Goal: Find specific page/section: Find specific page/section

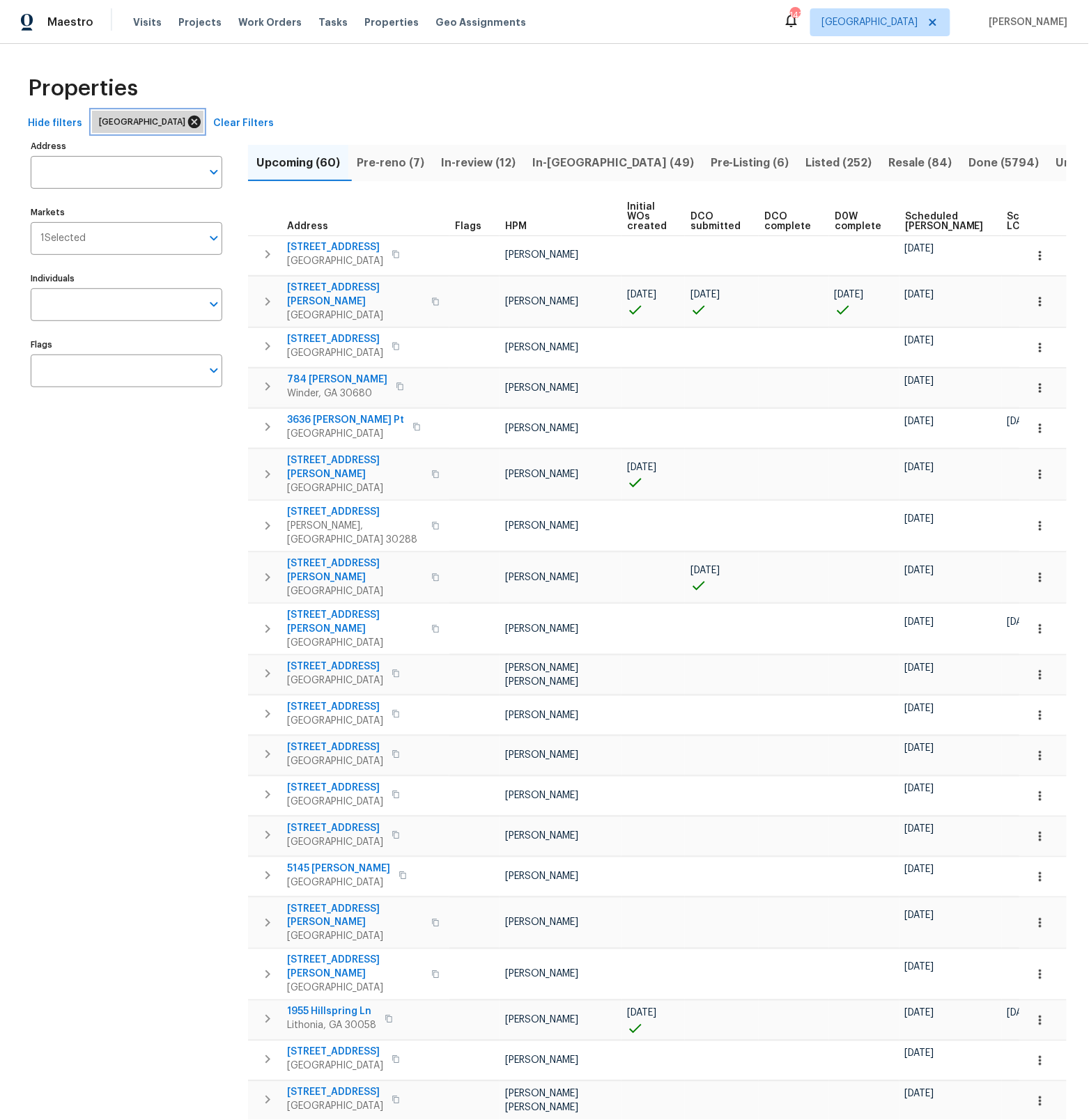
click at [187, 122] on icon at bounding box center [194, 122] width 15 height 15
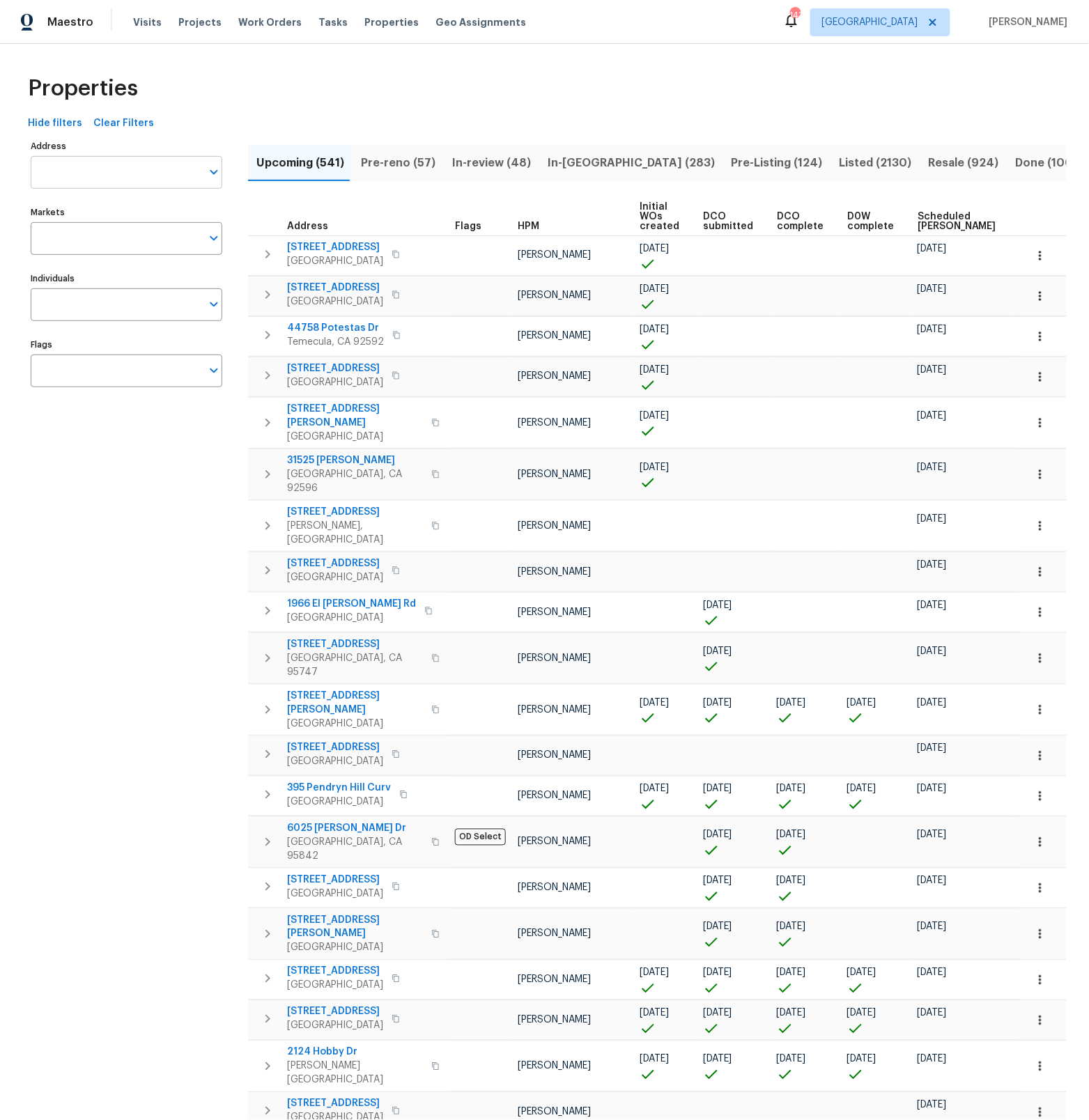
click at [90, 178] on input "Address" at bounding box center [116, 172] width 170 height 33
type input "6445 skyline"
click at [106, 211] on li "[STREET_ADDRESS]" at bounding box center [126, 208] width 192 height 23
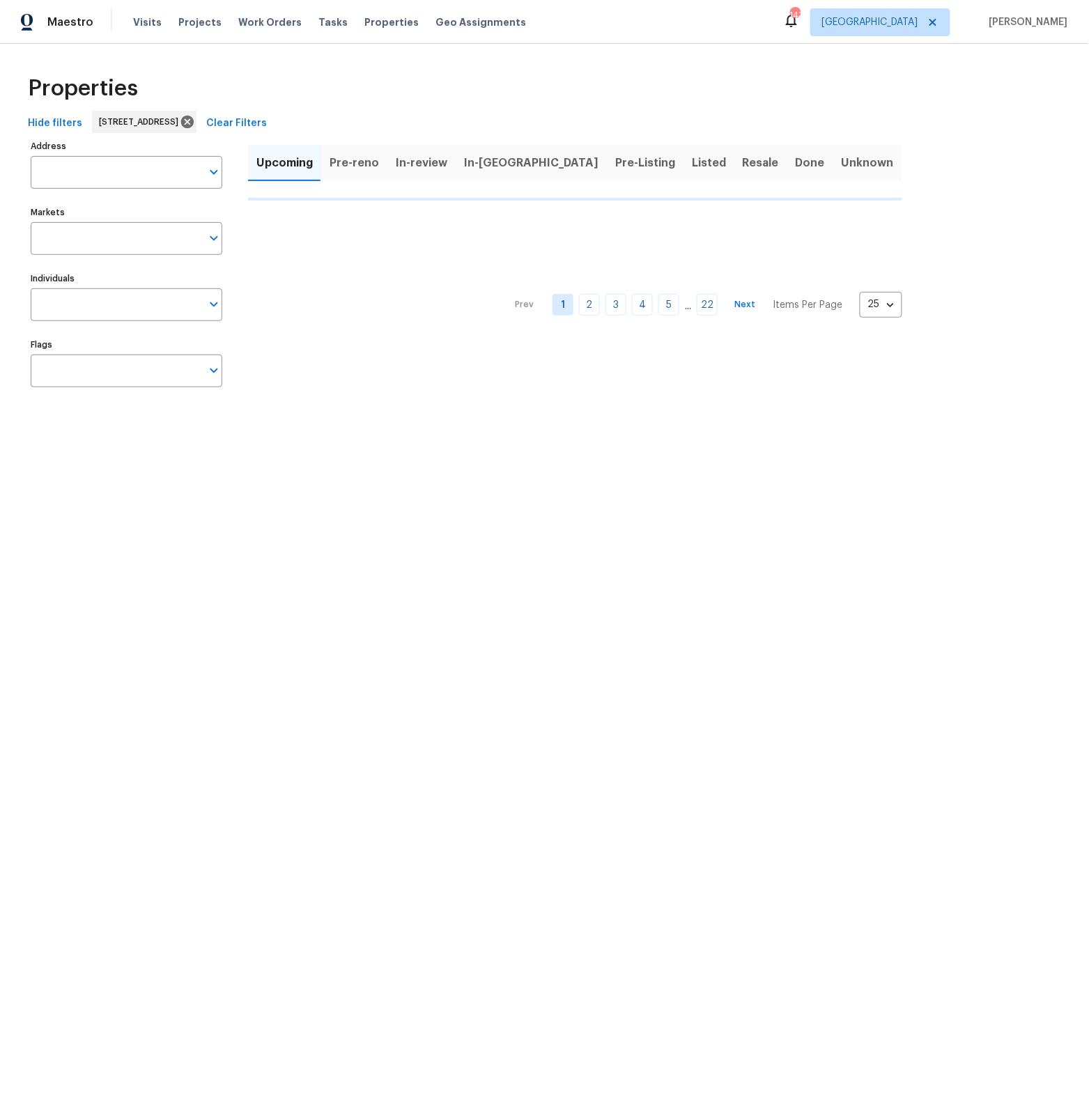
type input "[STREET_ADDRESS]"
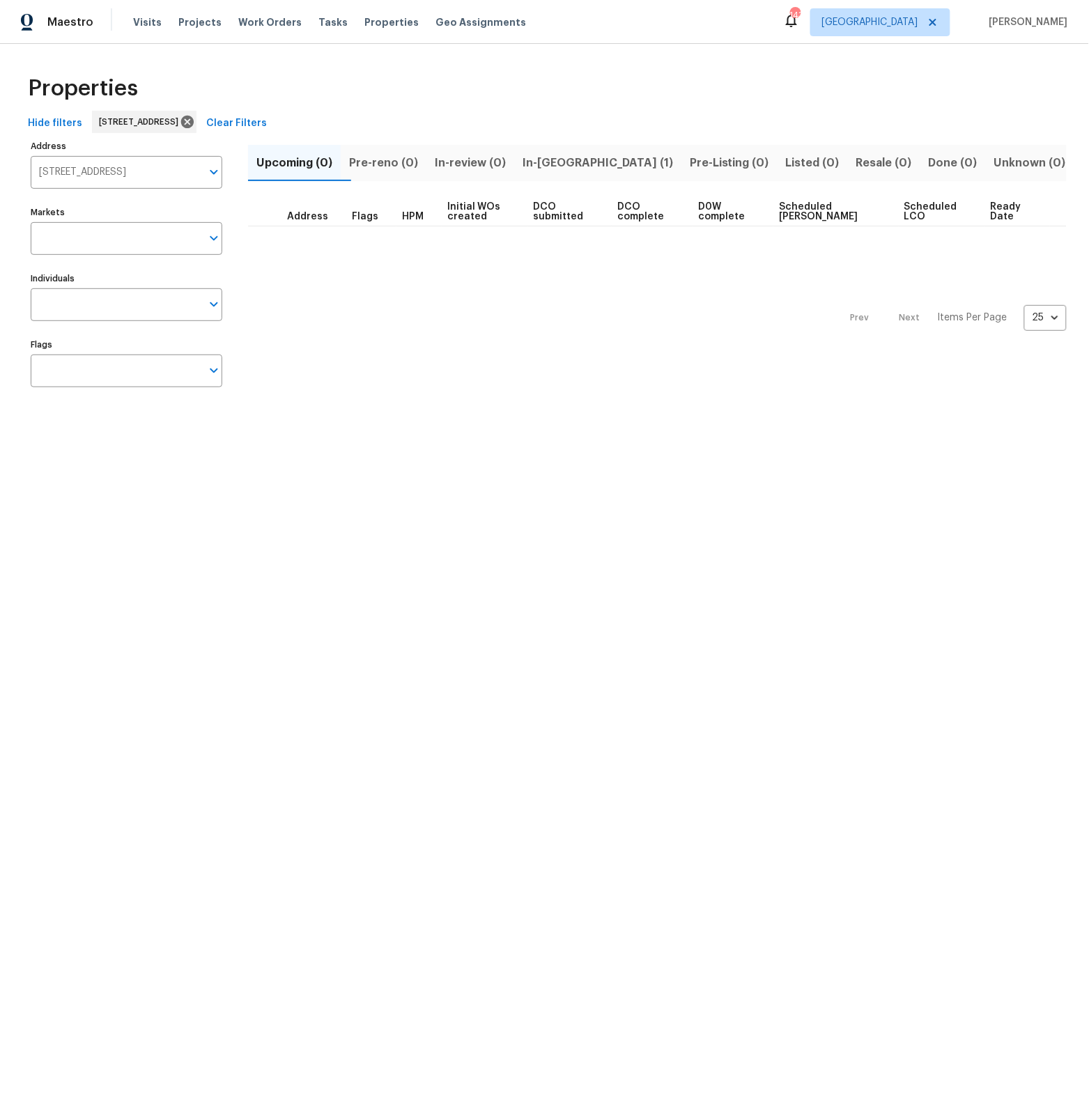
click at [578, 164] on span "In-[GEOGRAPHIC_DATA] (1)" at bounding box center [598, 163] width 151 height 20
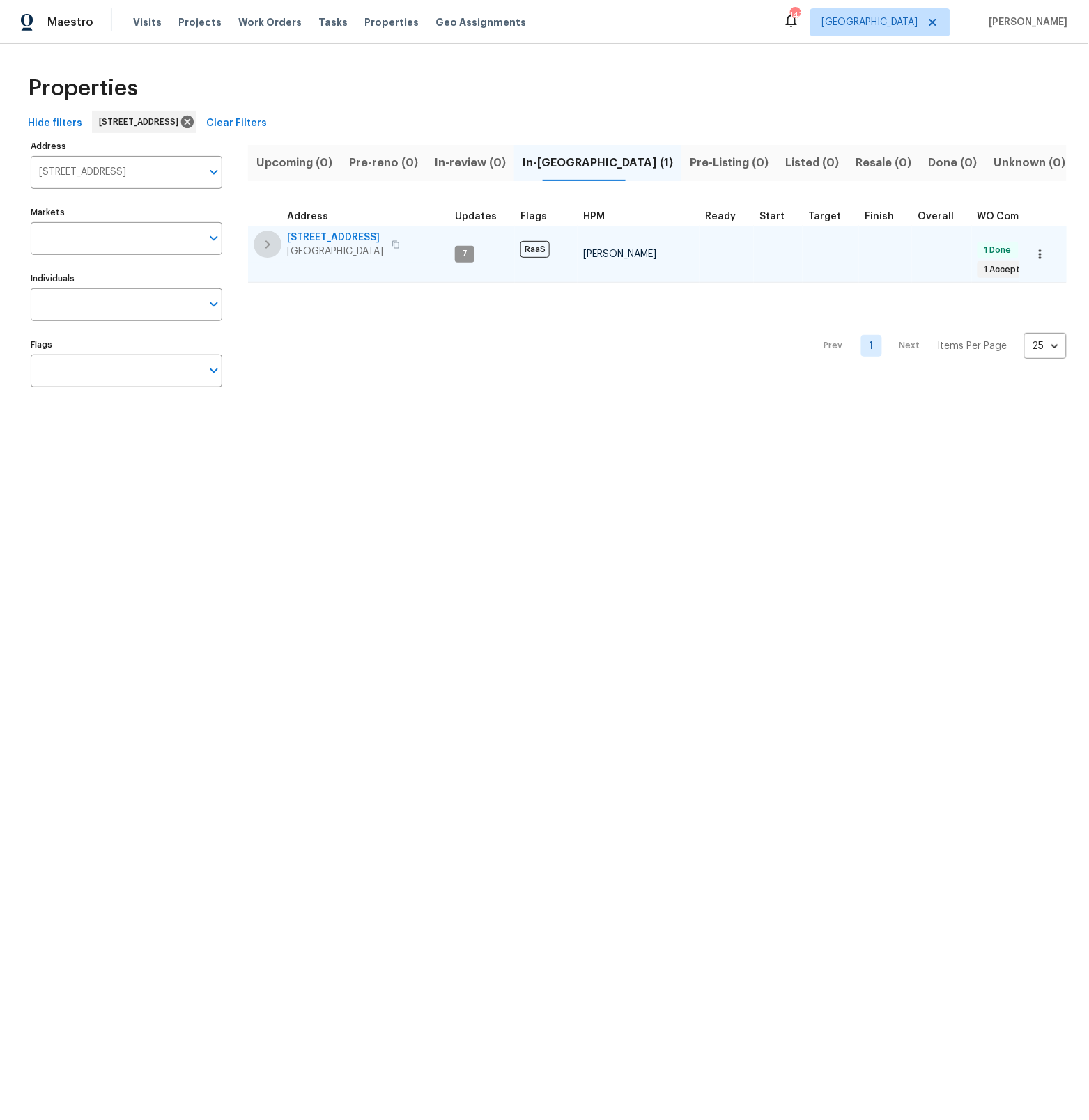
click at [267, 245] on icon "button" at bounding box center [268, 245] width 5 height 9
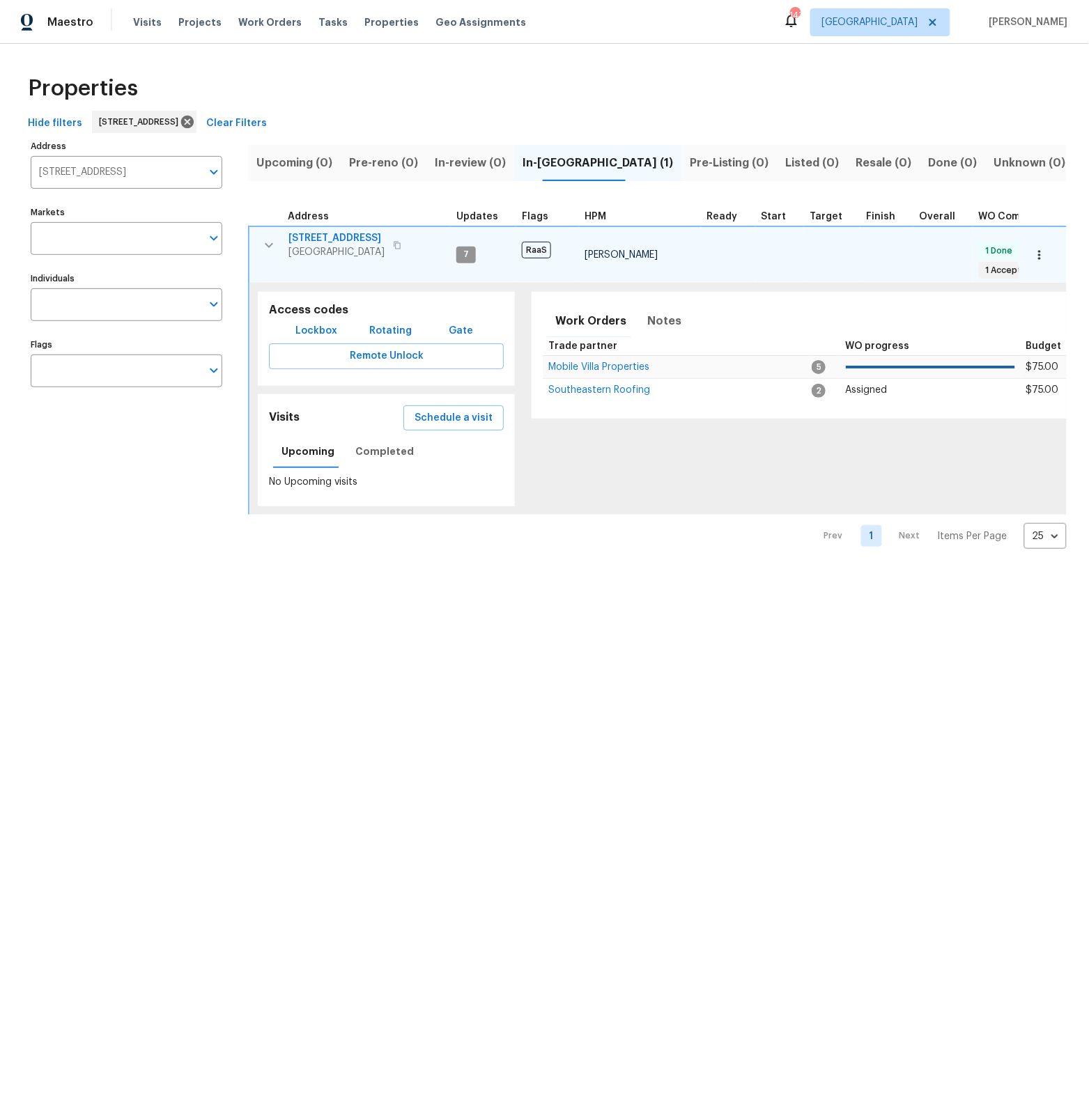
click at [330, 235] on span "[STREET_ADDRESS]" at bounding box center [336, 238] width 96 height 14
click at [131, 182] on input "[STREET_ADDRESS]" at bounding box center [116, 172] width 170 height 33
type input "6179 [PERSON_NAME]"
click at [97, 209] on li "[STREET_ADDRESS][PERSON_NAME]" at bounding box center [126, 208] width 192 height 23
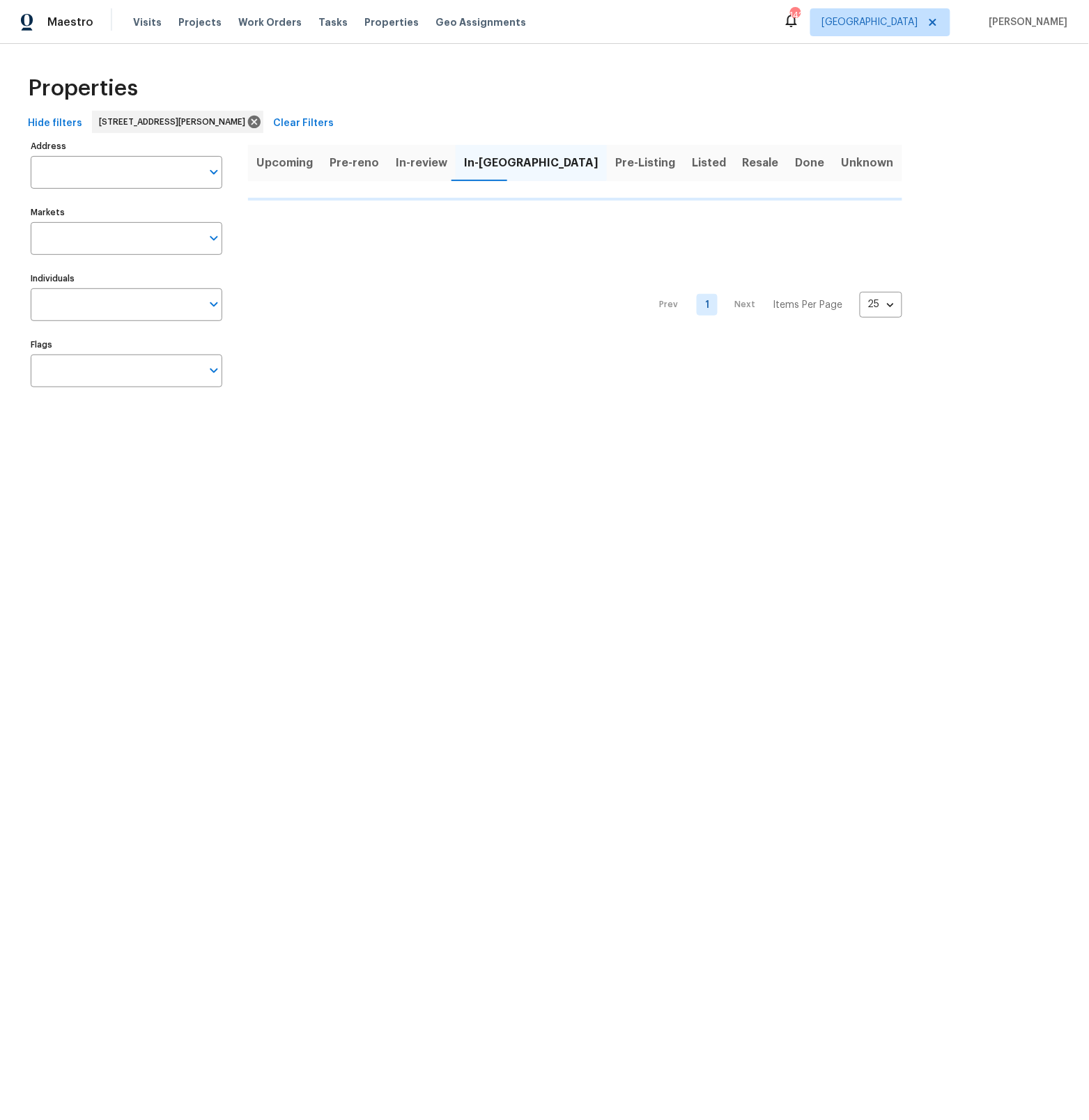
type input "[STREET_ADDRESS][PERSON_NAME]"
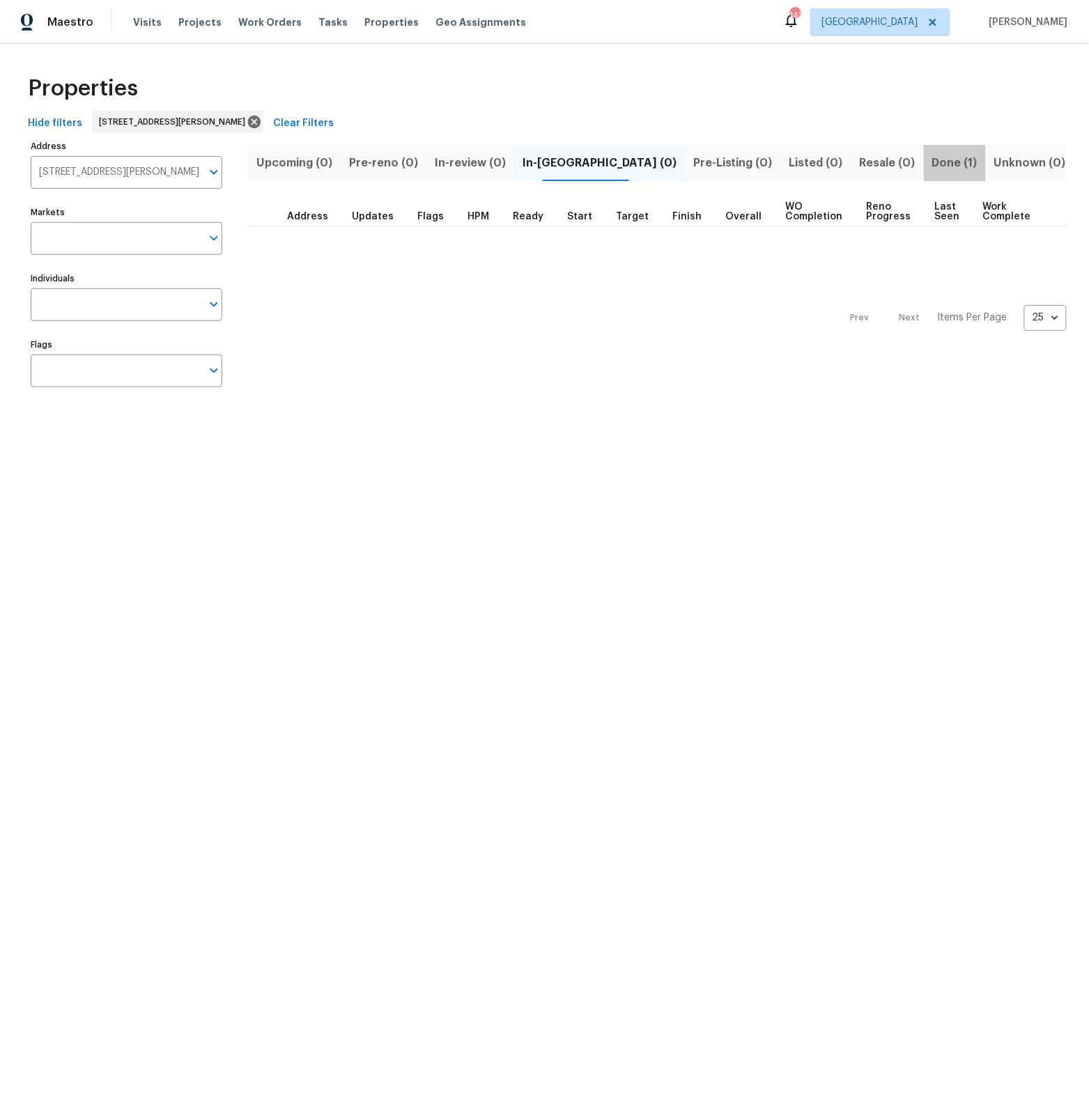
click at [940, 161] on span "Done (1)" at bounding box center [955, 163] width 45 height 20
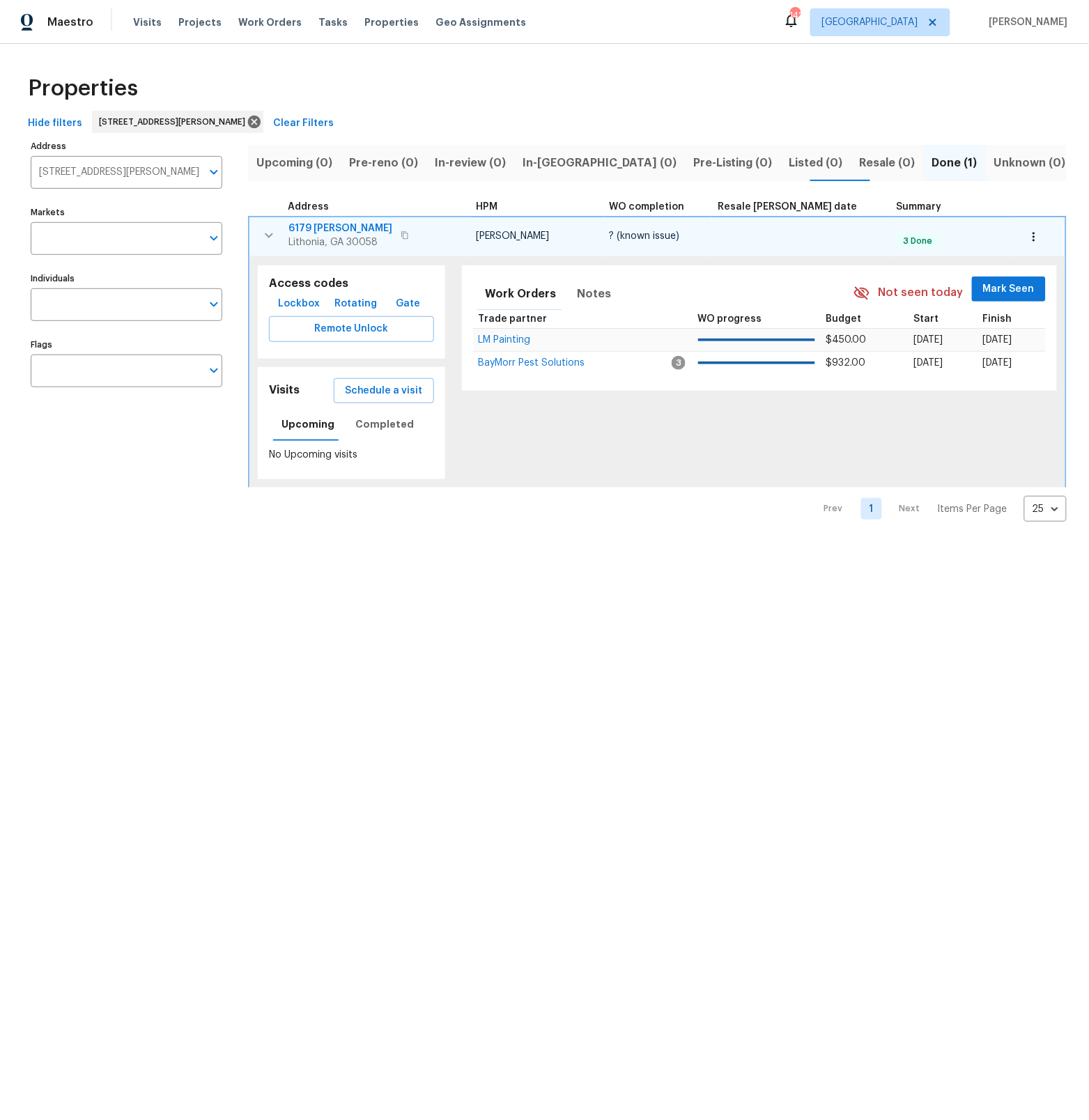
click at [330, 228] on span "6179 [PERSON_NAME]" at bounding box center [340, 229] width 104 height 14
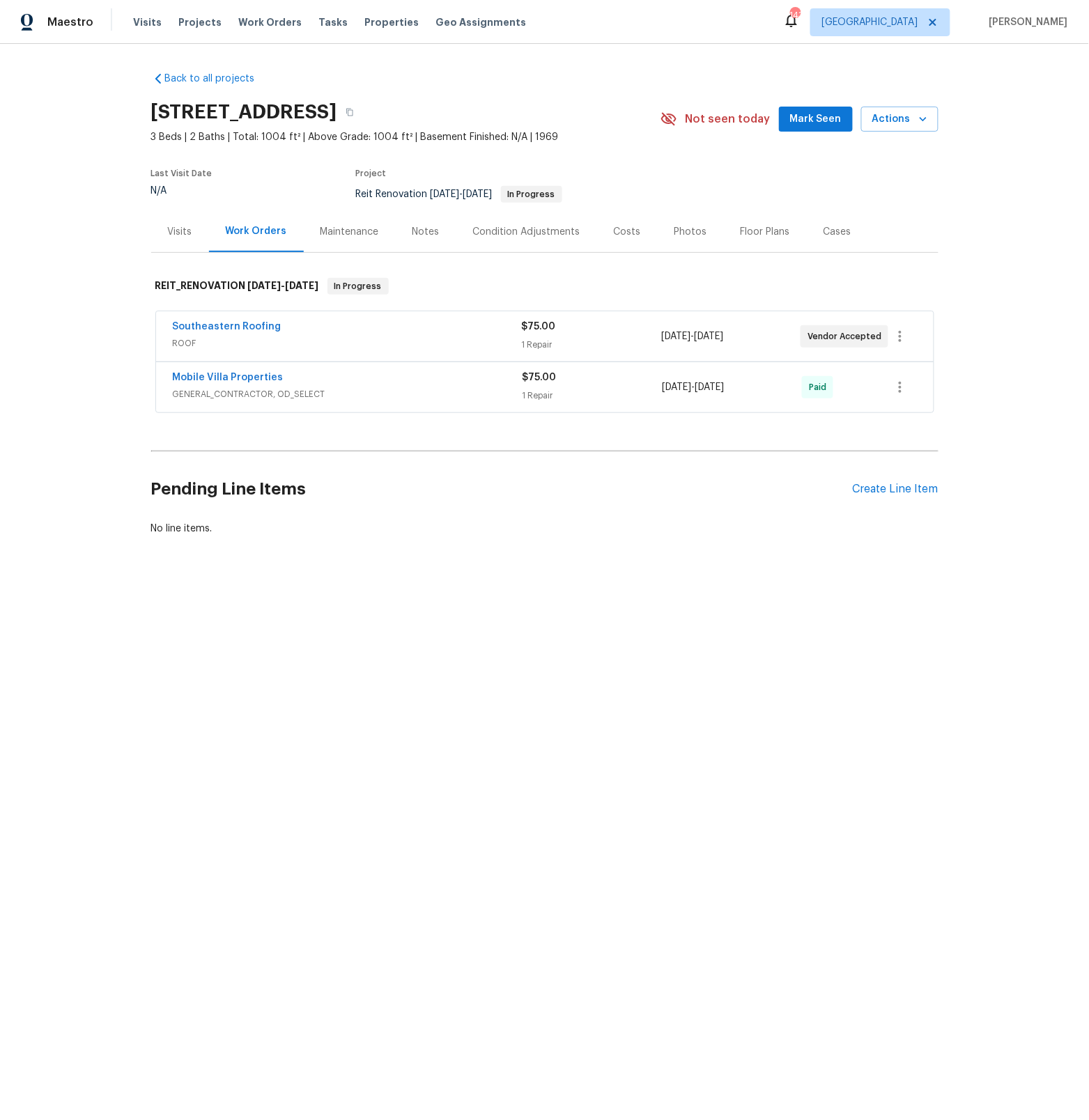
click at [315, 330] on div "Southeastern Roofing" at bounding box center [348, 328] width 349 height 17
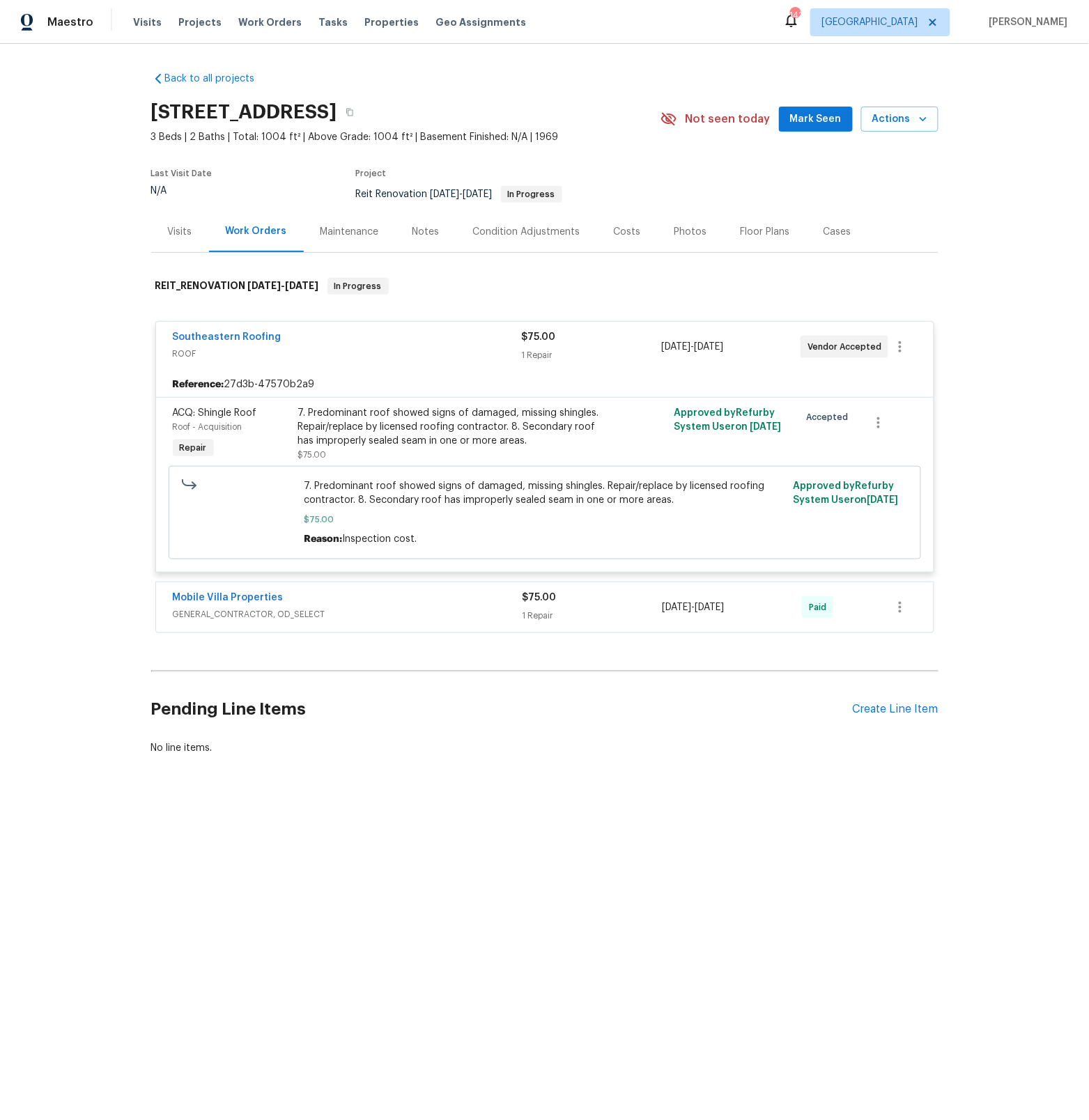
click at [626, 419] on div at bounding box center [638, 433] width 62 height 64
click at [544, 424] on div "7. Predominant roof showed signs of damaged, missing shingles. Repair/replace b…" at bounding box center [450, 426] width 305 height 42
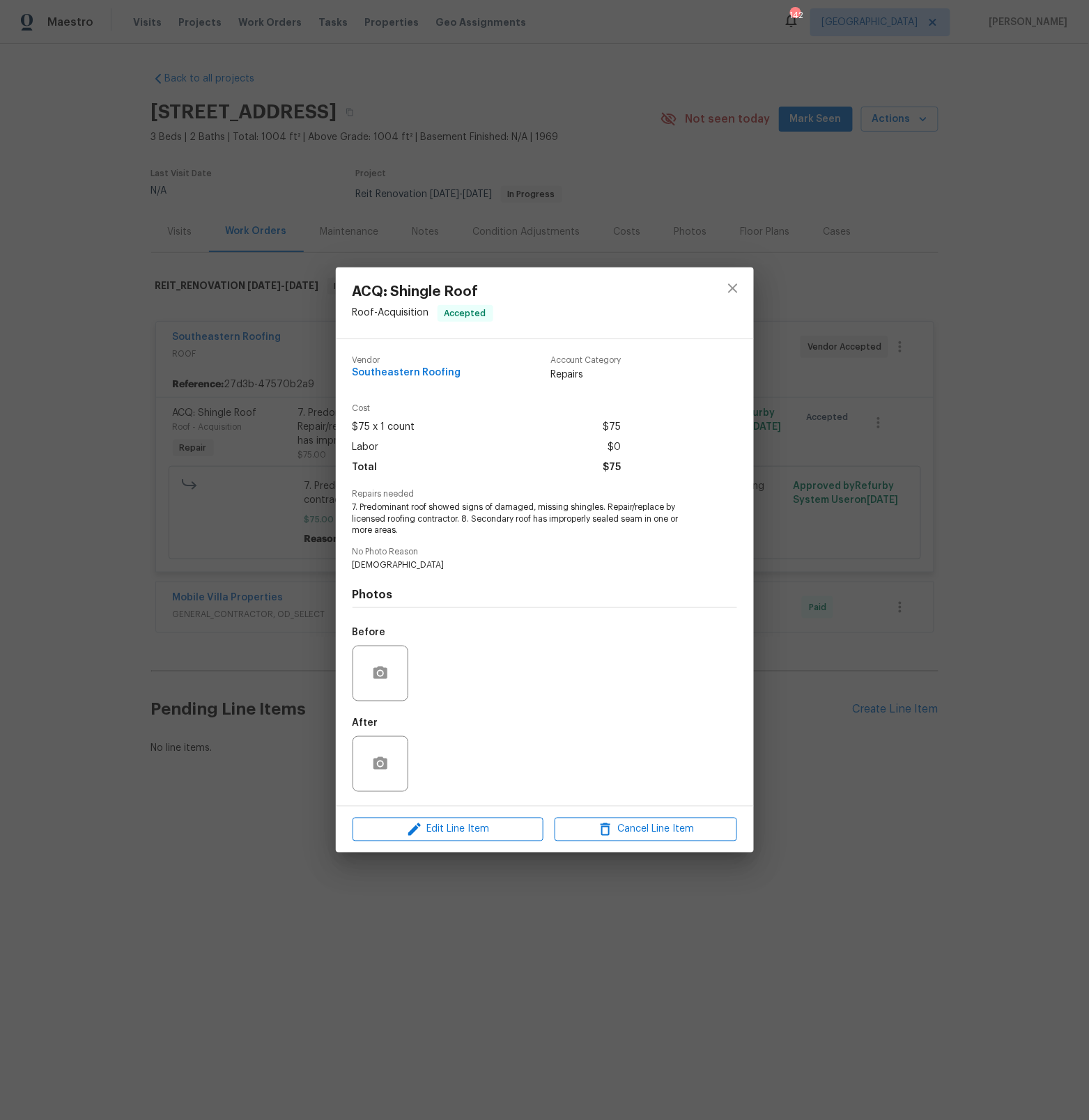
click at [848, 896] on div "ACQ: Shingle Roof Roof - Acquisition Accepted Vendor Southeastern Roofing Accou…" at bounding box center [544, 560] width 1089 height 1120
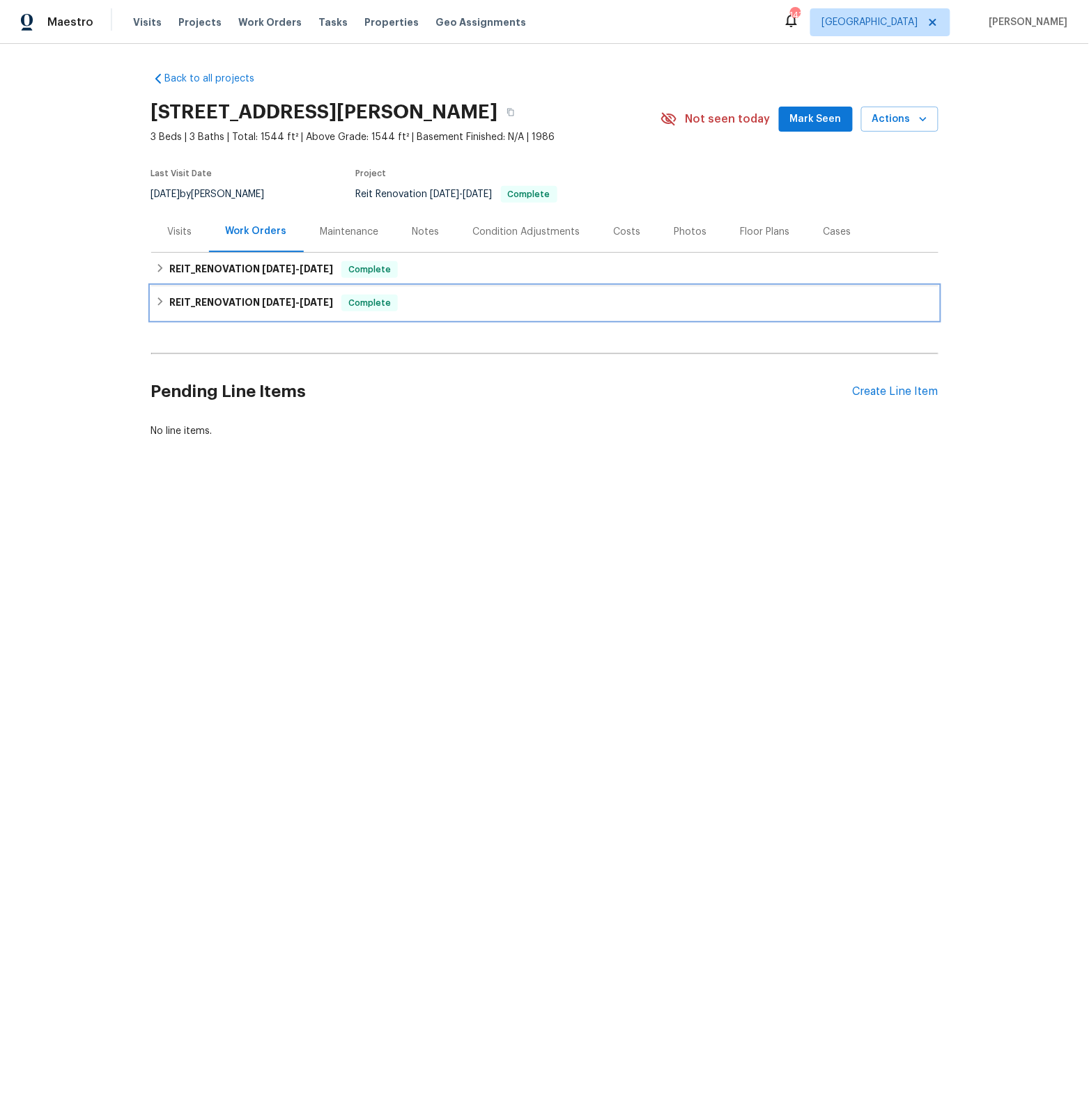
click at [162, 301] on icon at bounding box center [159, 301] width 9 height 9
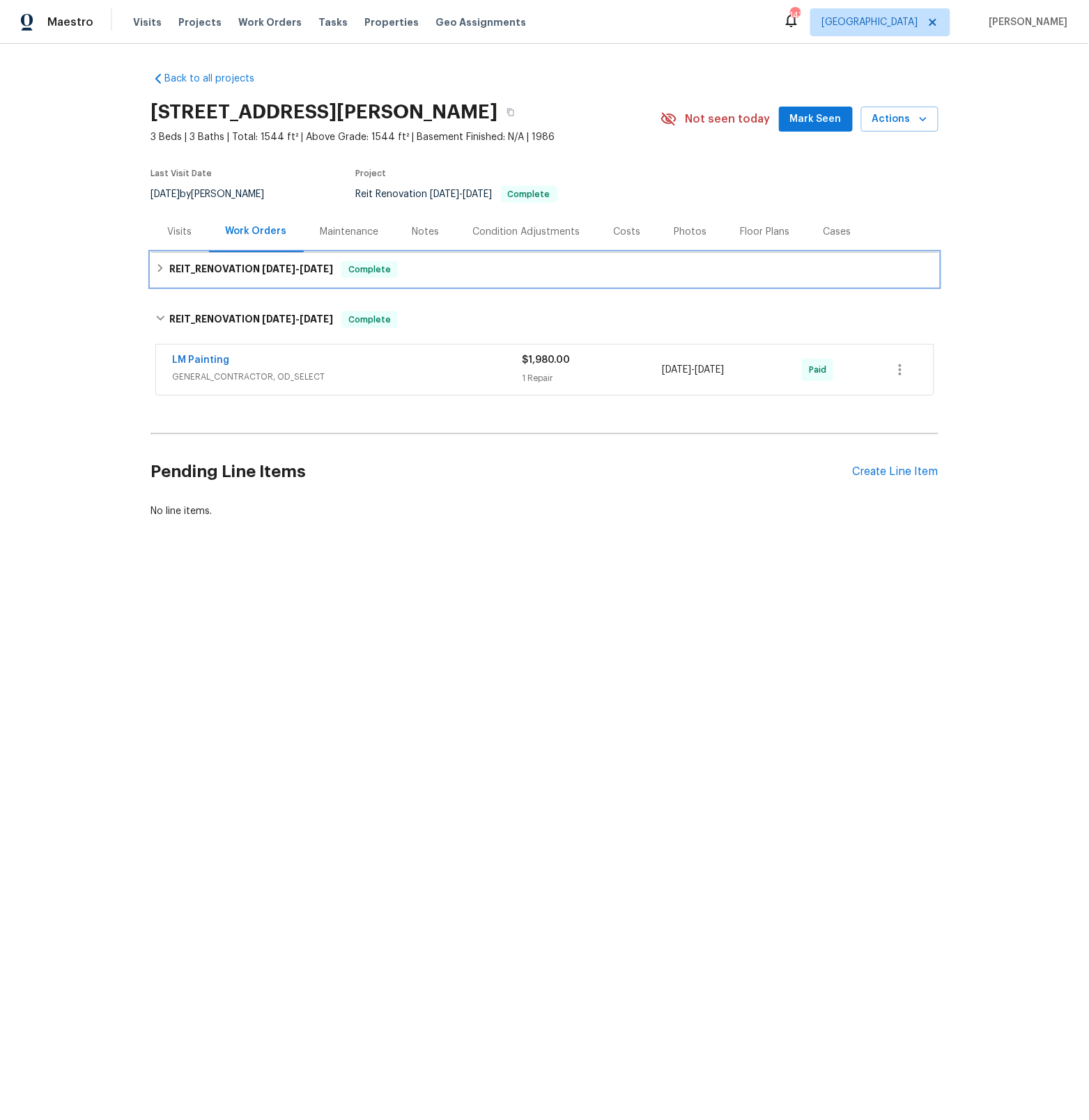
click at [161, 274] on div "REIT_RENOVATION 7/25/25 - 7/30/25 Complete" at bounding box center [544, 270] width 779 height 17
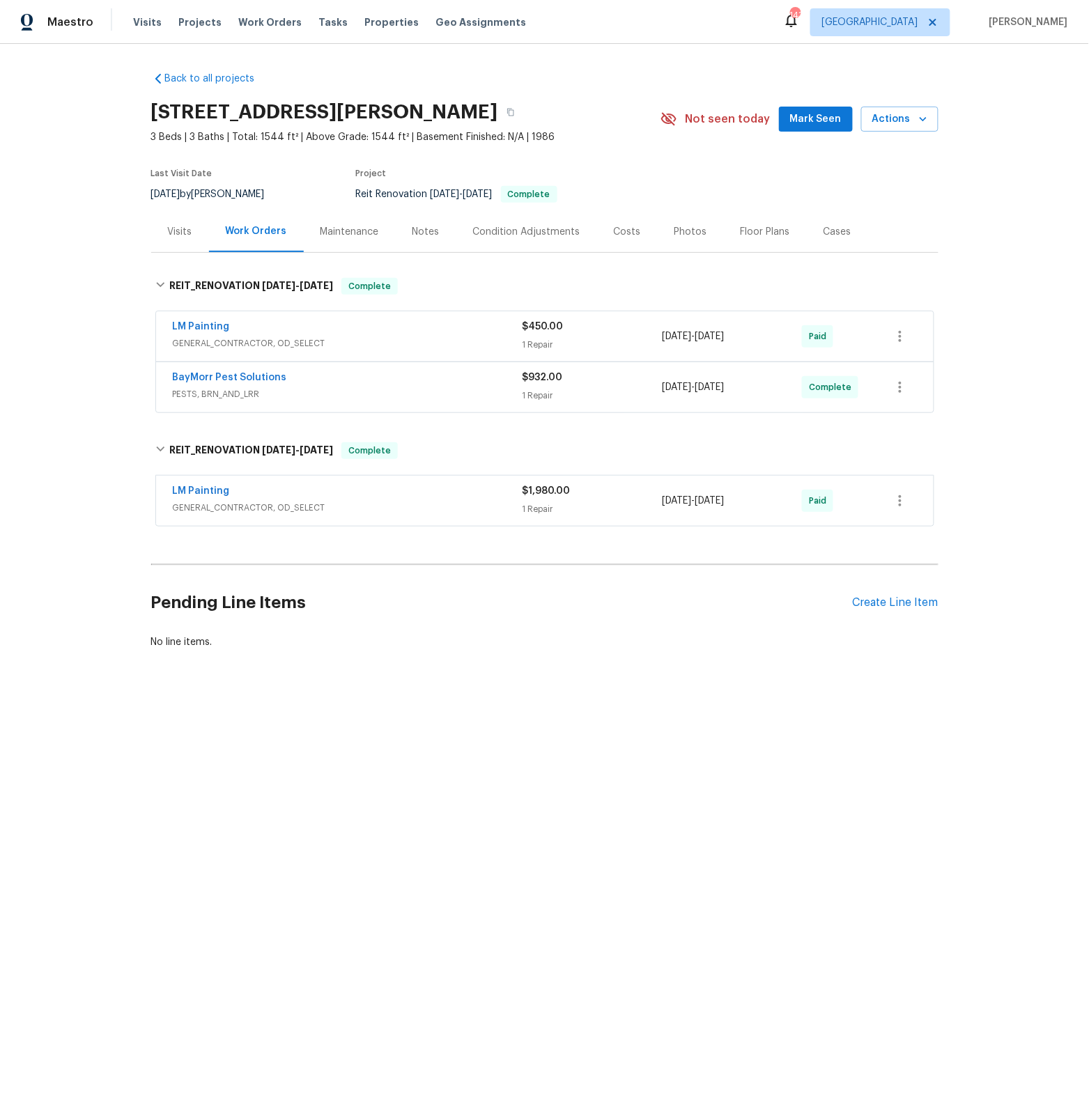
click at [353, 335] on div "LM Painting" at bounding box center [348, 328] width 349 height 17
